Goal: Check status

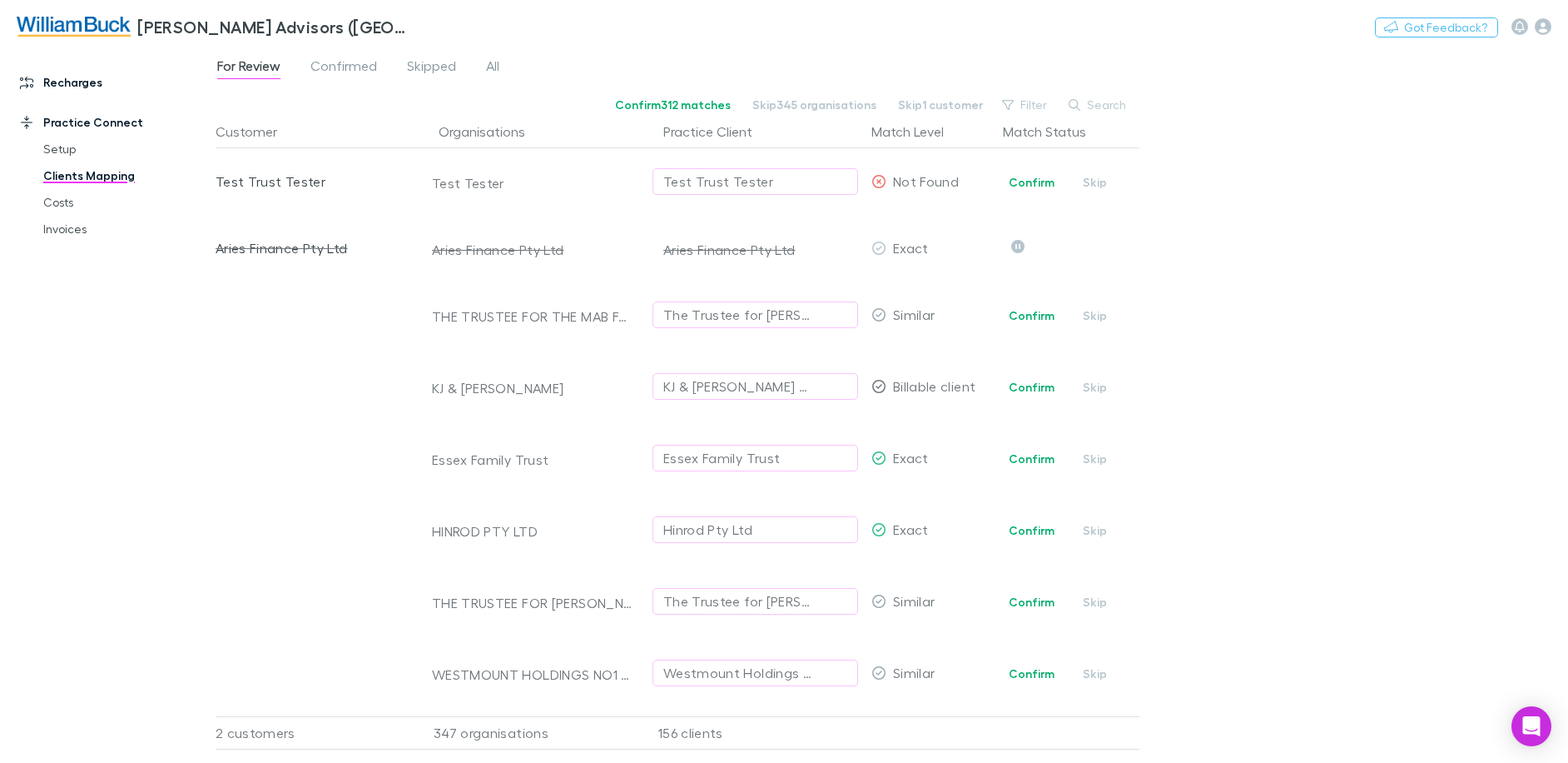
click at [75, 79] on link "Recharges" at bounding box center [114, 82] width 221 height 27
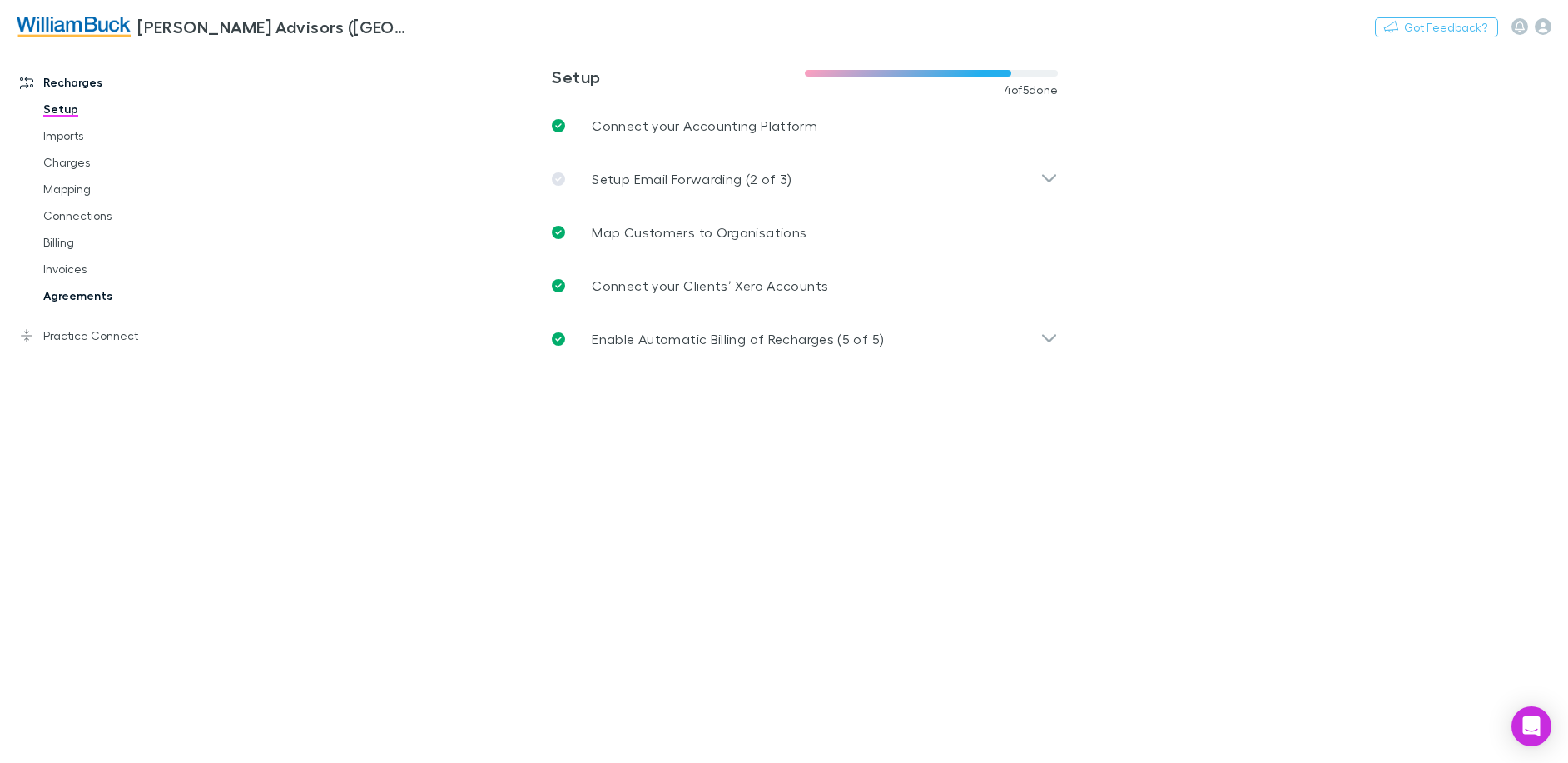
click at [70, 294] on link "Agreements" at bounding box center [125, 295] width 198 height 27
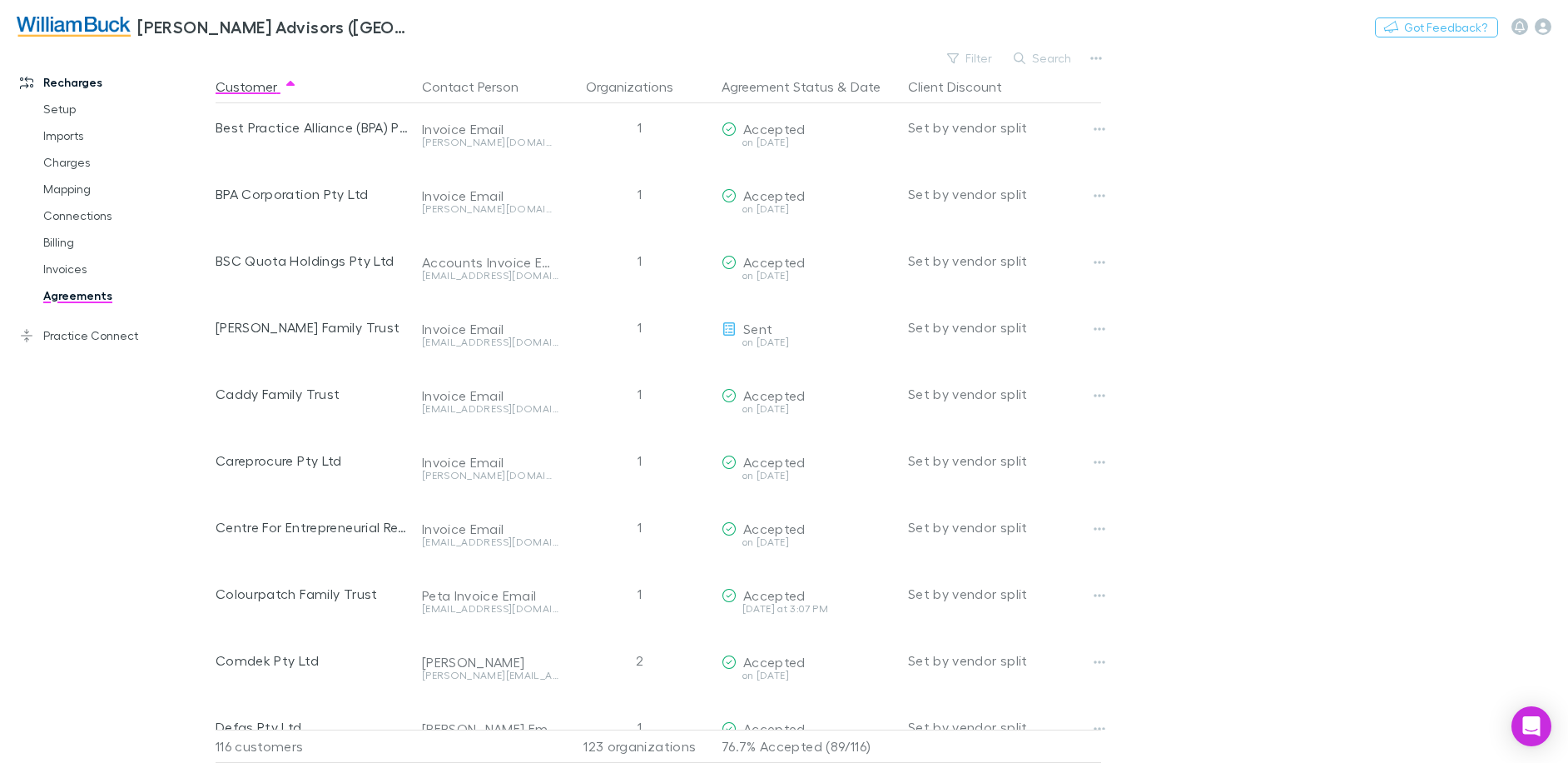
scroll to position [999, 0]
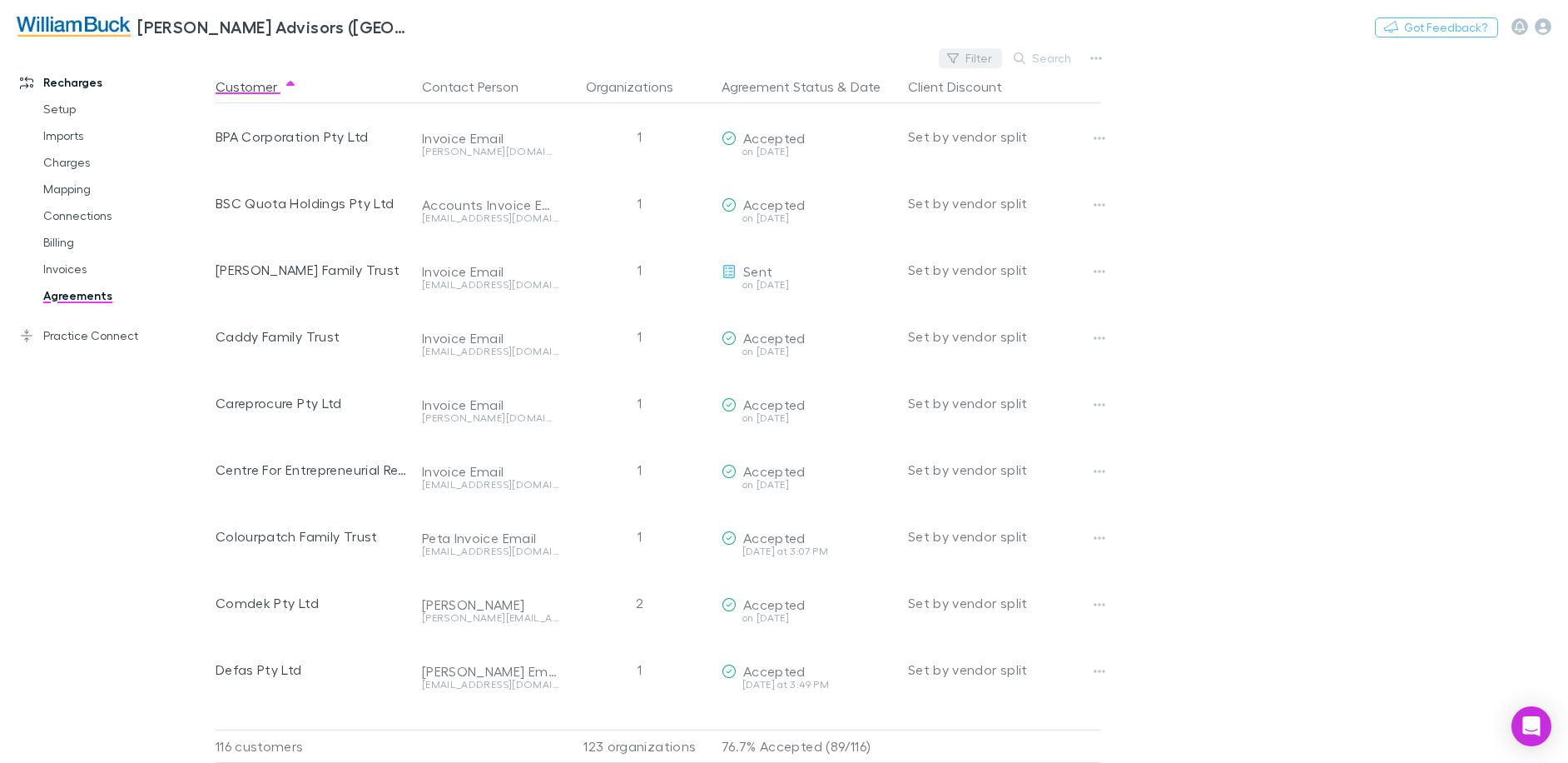
click at [986, 64] on button "Filter" at bounding box center [970, 58] width 64 height 20
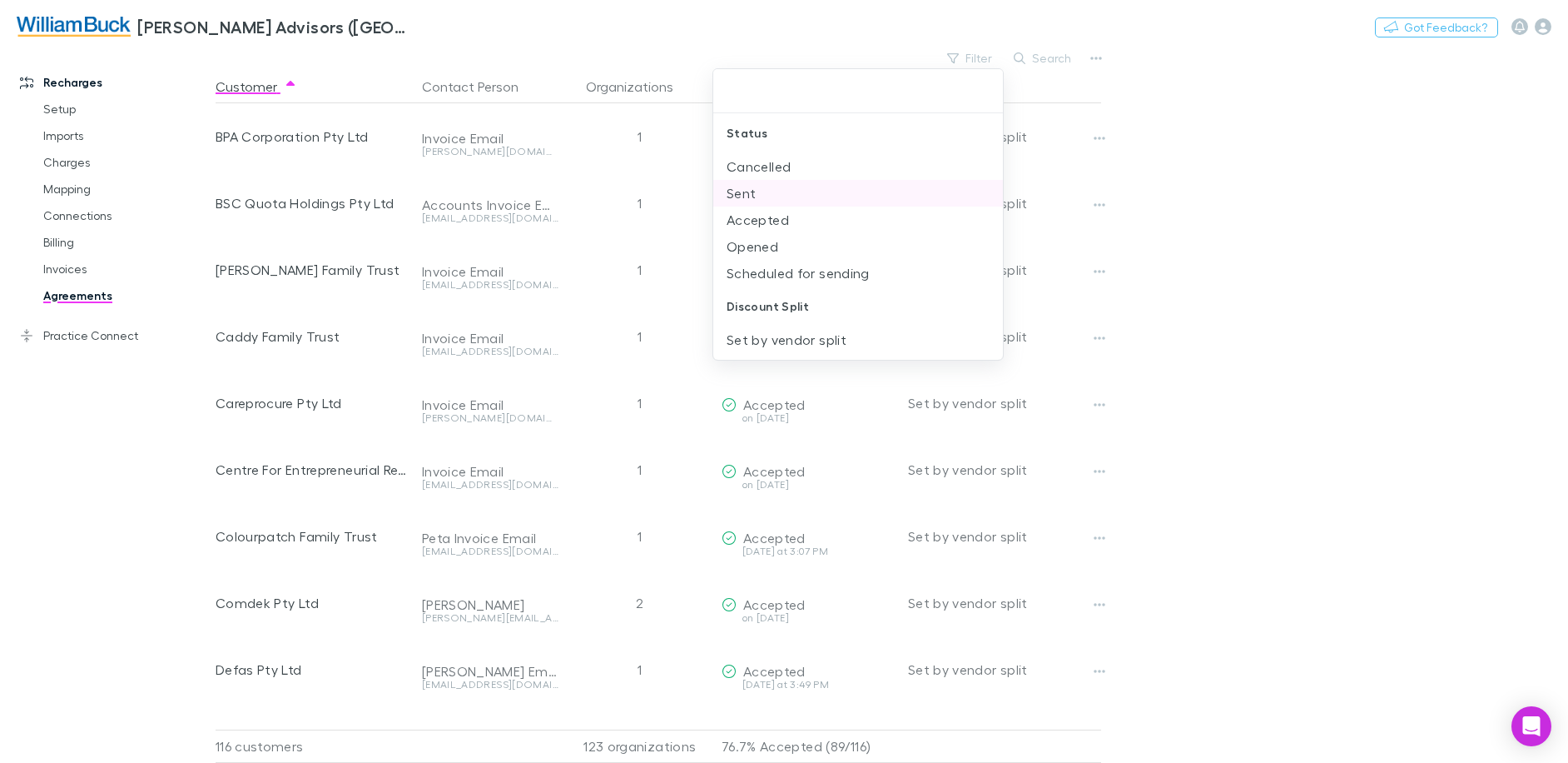
click at [785, 187] on li "Sent" at bounding box center [858, 193] width 290 height 27
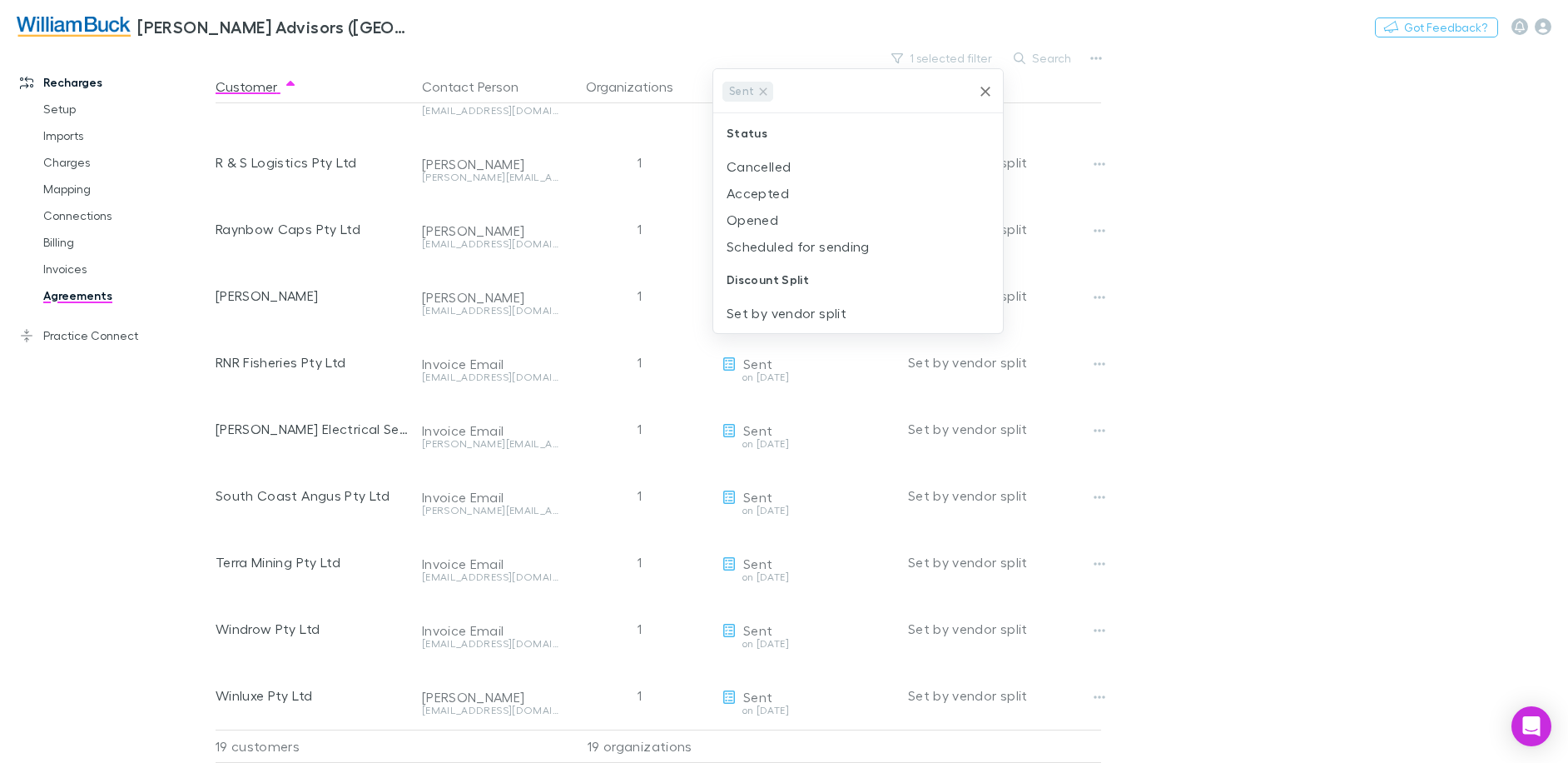
scroll to position [0, 0]
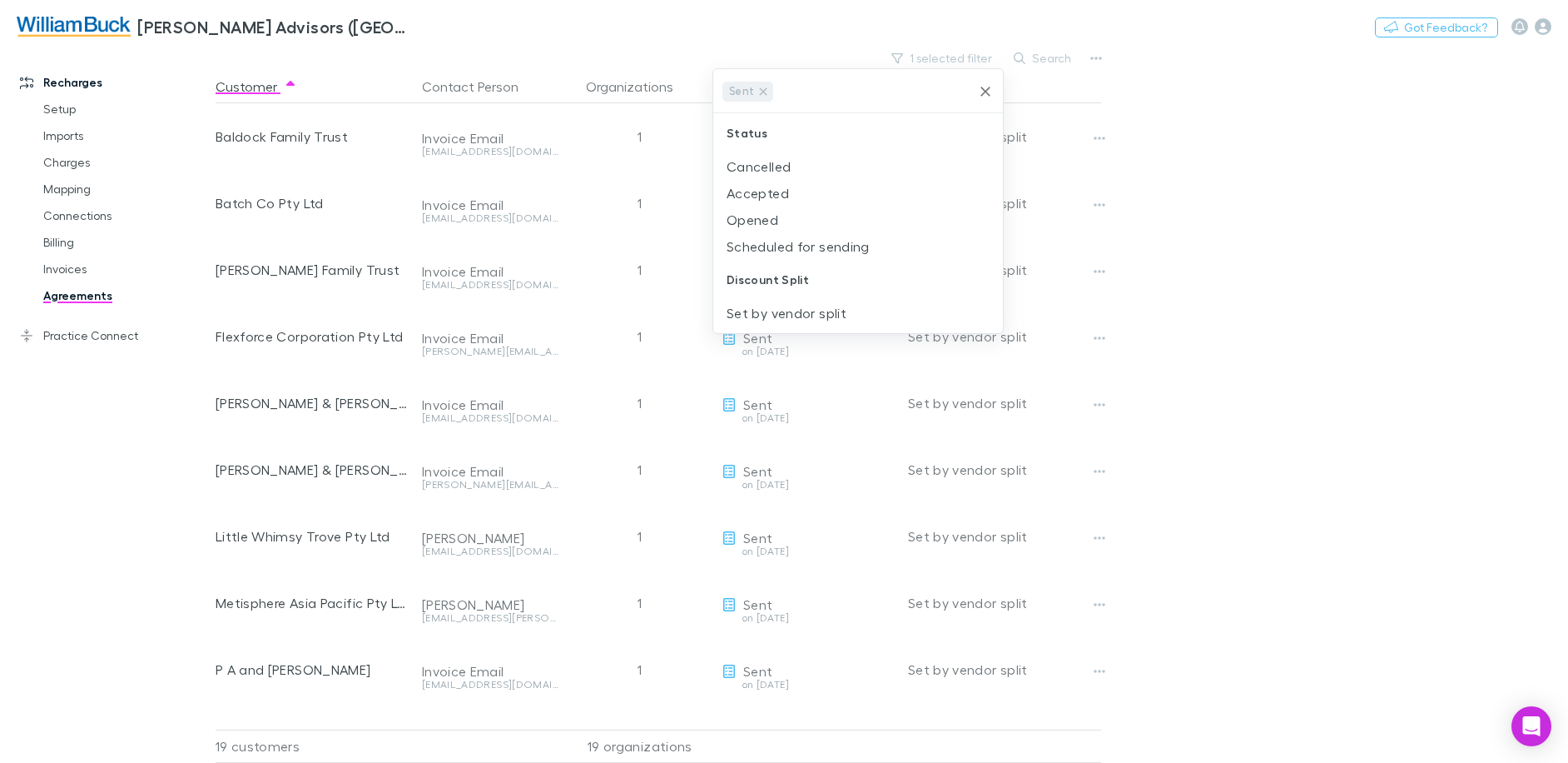
click at [864, 14] on div at bounding box center [784, 381] width 1568 height 763
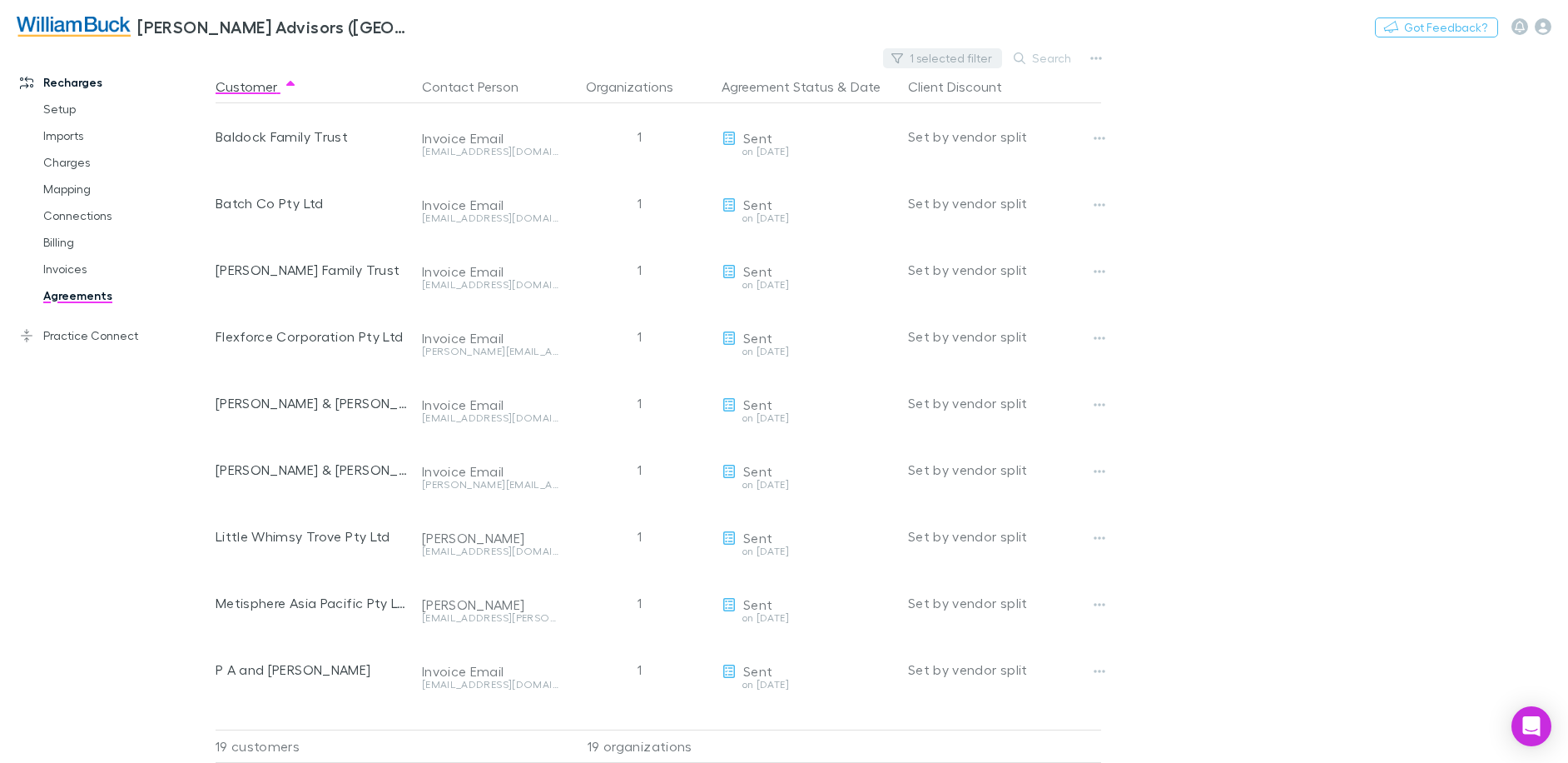
click at [903, 60] on icon "button" at bounding box center [897, 58] width 12 height 12
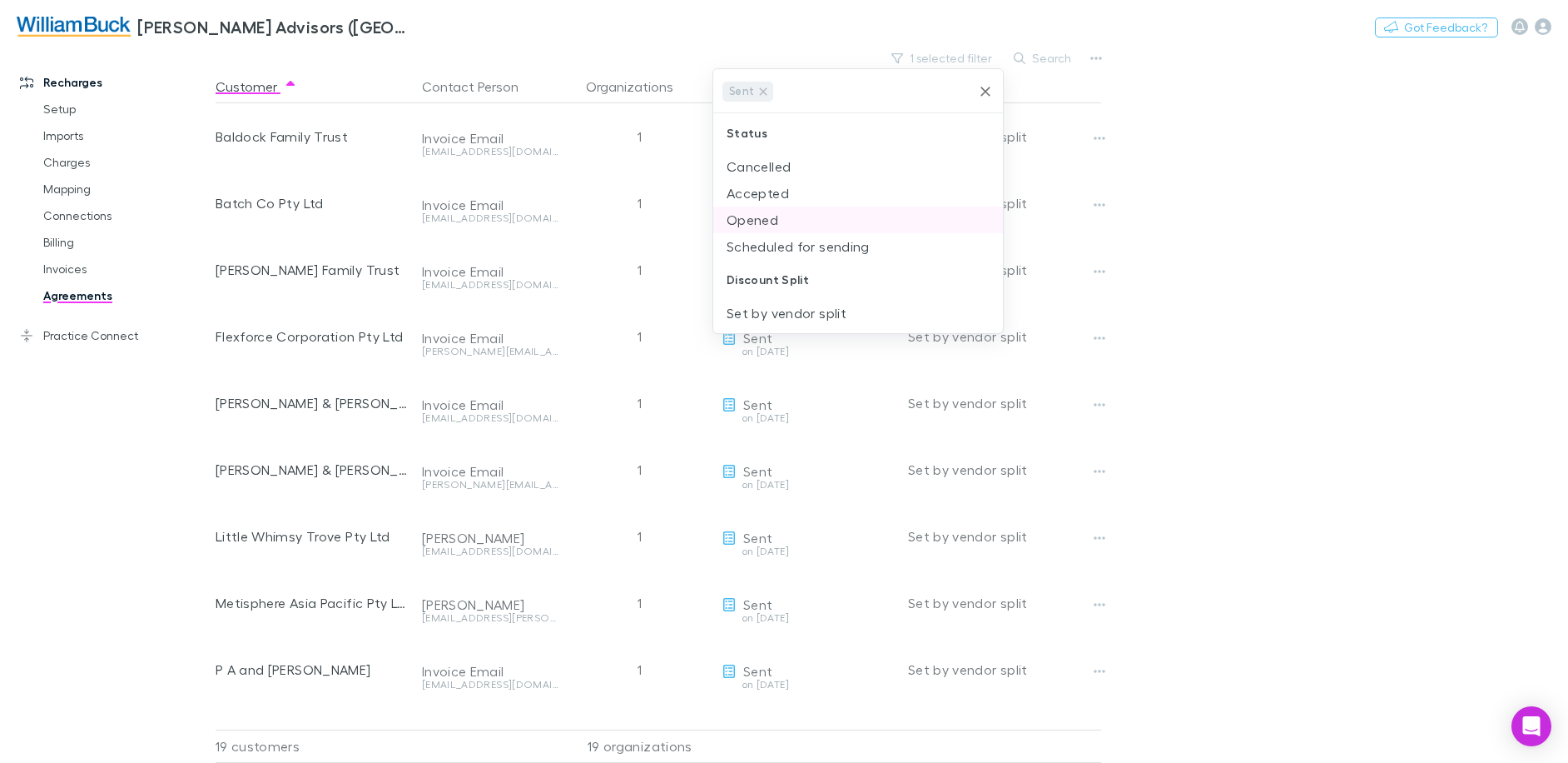
click at [772, 223] on li "Opened" at bounding box center [858, 220] width 290 height 27
click at [981, 92] on icon "Clear" at bounding box center [985, 91] width 17 height 17
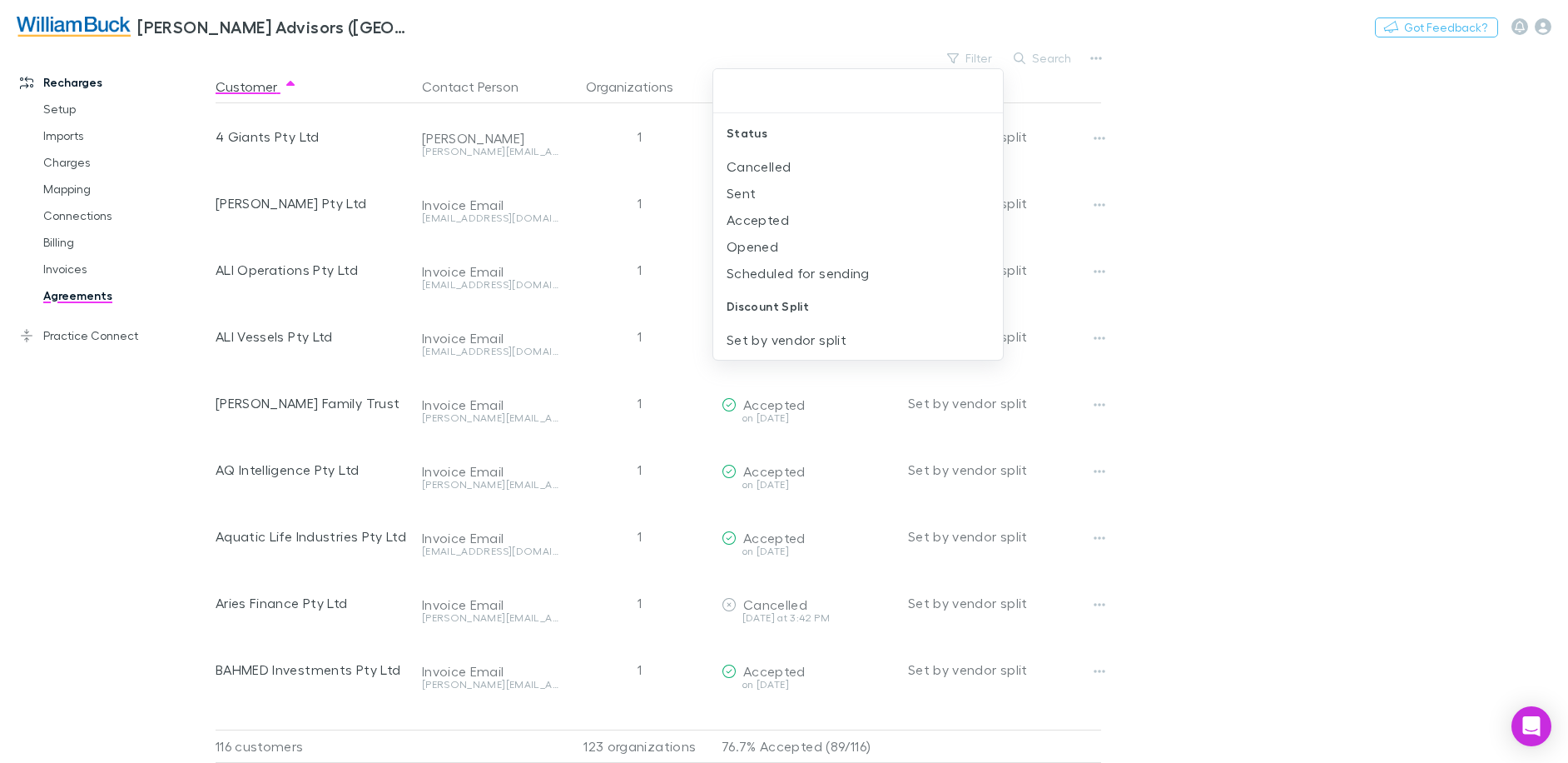
click at [996, 43] on div at bounding box center [784, 381] width 1568 height 763
